Goal: Complete application form

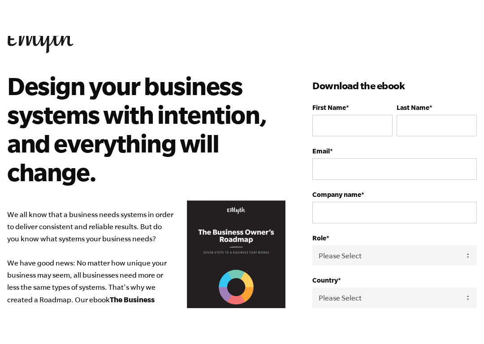
scroll to position [35, 0]
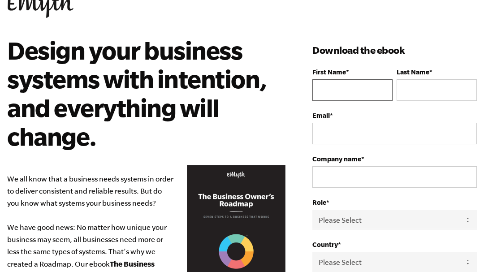
click at [378, 91] on input "First Name *" at bounding box center [352, 90] width 80 height 22
type input "[EMAIL_ADDRESS][DOMAIN_NAME]"
type input "[PERSON_NAME]"
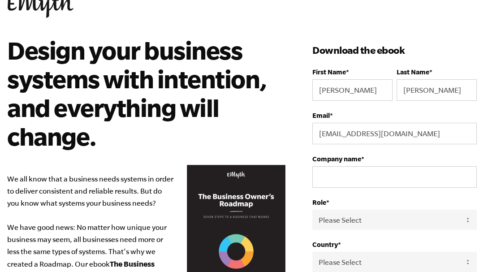
type input "[PHONE_NUMBER]"
select select
click at [373, 175] on input "Company name *" at bounding box center [394, 177] width 165 height 22
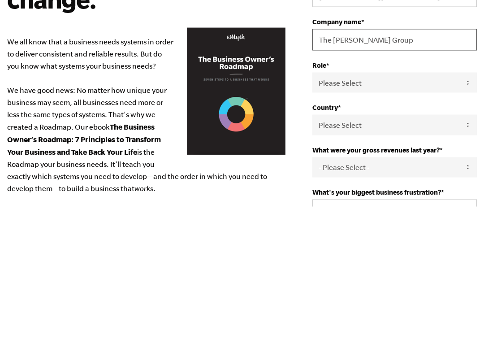
type input "The [PERSON_NAME] Group"
click at [442, 210] on select "Please Select Owner Partner / Co-Owner Executive Employee / Other" at bounding box center [394, 220] width 165 height 20
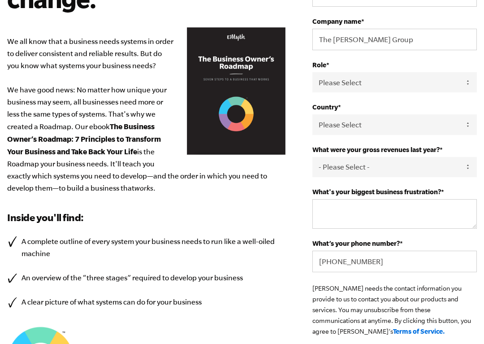
select select "Owner"
click at [452, 123] on select "Please Select [GEOGRAPHIC_DATA] [GEOGRAPHIC_DATA] [GEOGRAPHIC_DATA] [GEOGRAPHIC…" at bounding box center [394, 124] width 165 height 20
select select "[GEOGRAPHIC_DATA]"
click at [449, 165] on select "- Please Select - 0-75K 76-150K 151-275K 276-500K 501-750K 751-1M 1-2.5M 2.5-5M…" at bounding box center [394, 167] width 165 height 20
select select "276-500K"
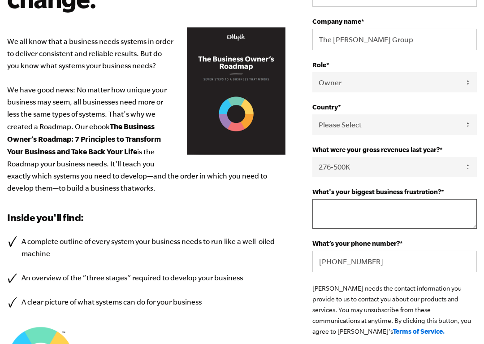
click at [426, 212] on textarea "What's your biggest business frustration? *" at bounding box center [394, 214] width 165 height 30
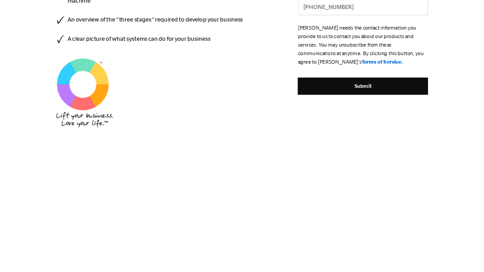
scroll to position [305, 0]
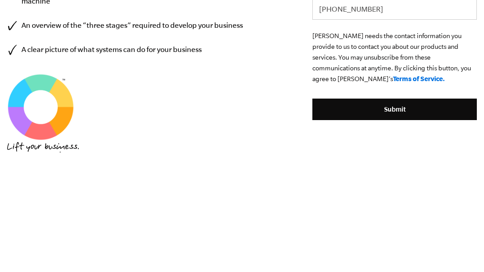
type textarea "Growth"
click at [403, 218] on input "Submit" at bounding box center [394, 229] width 165 height 22
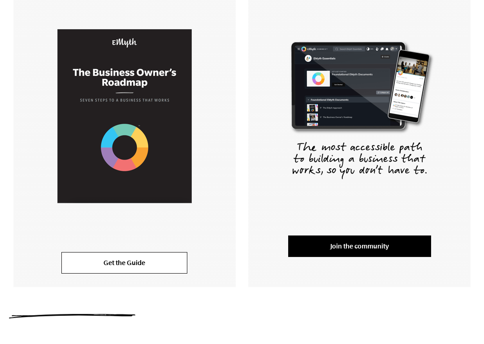
scroll to position [192, 0]
click at [139, 261] on link "Get the Guide" at bounding box center [124, 263] width 126 height 22
